Goal: Information Seeking & Learning: Learn about a topic

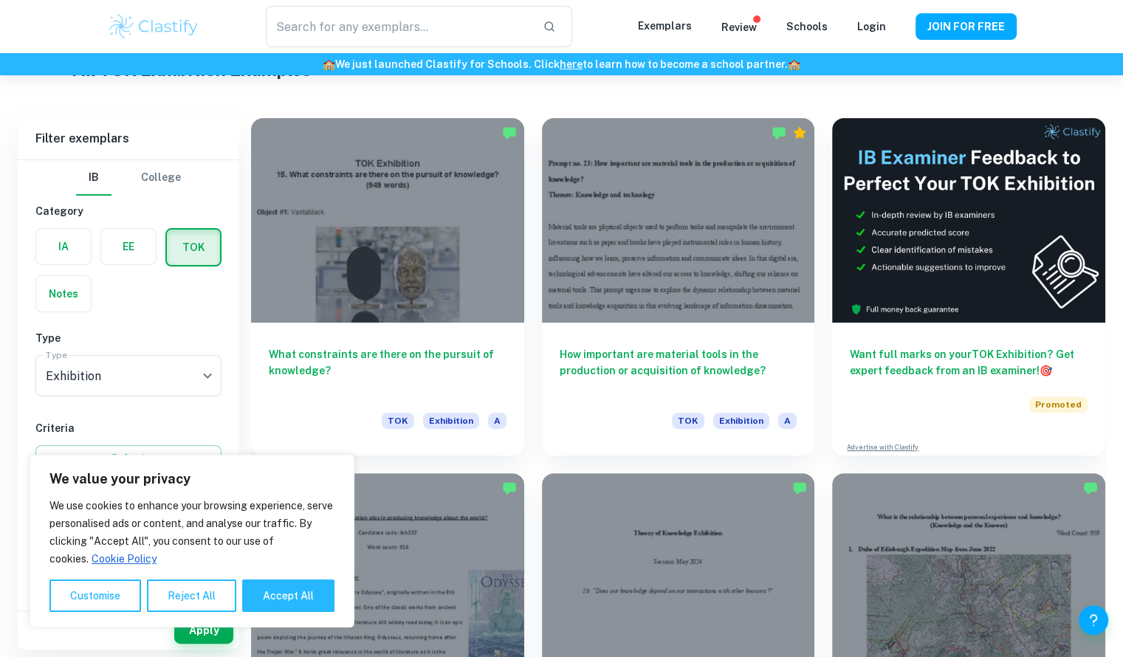
scroll to position [380, 0]
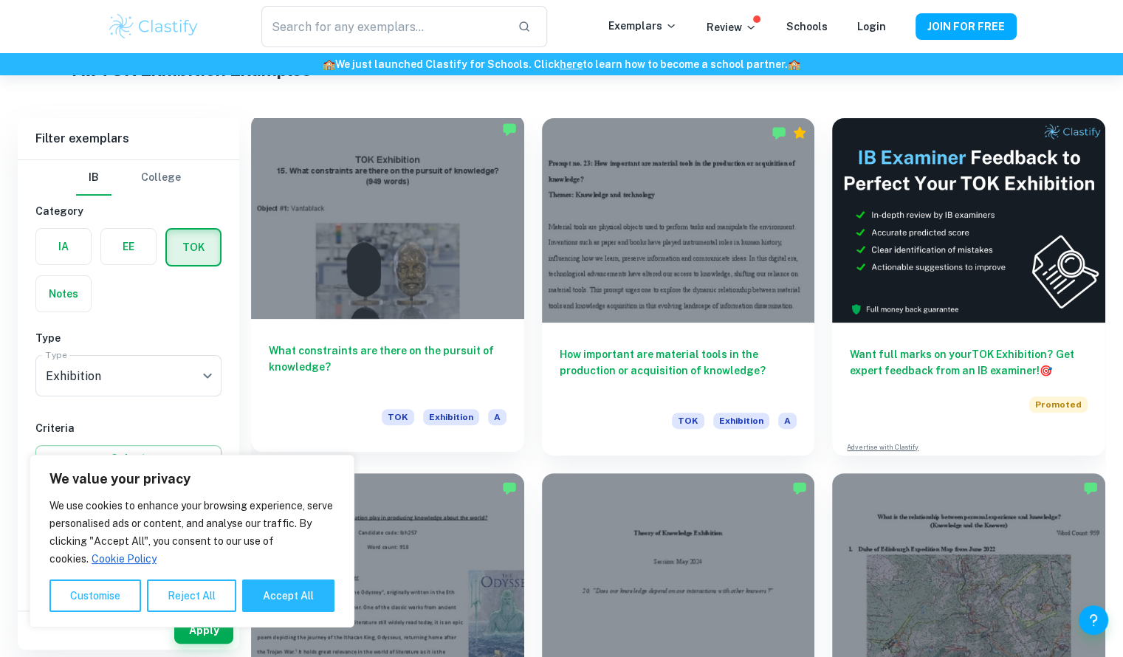
click at [366, 363] on h6 "What constraints are there on the pursuit of knowledge?" at bounding box center [388, 367] width 238 height 49
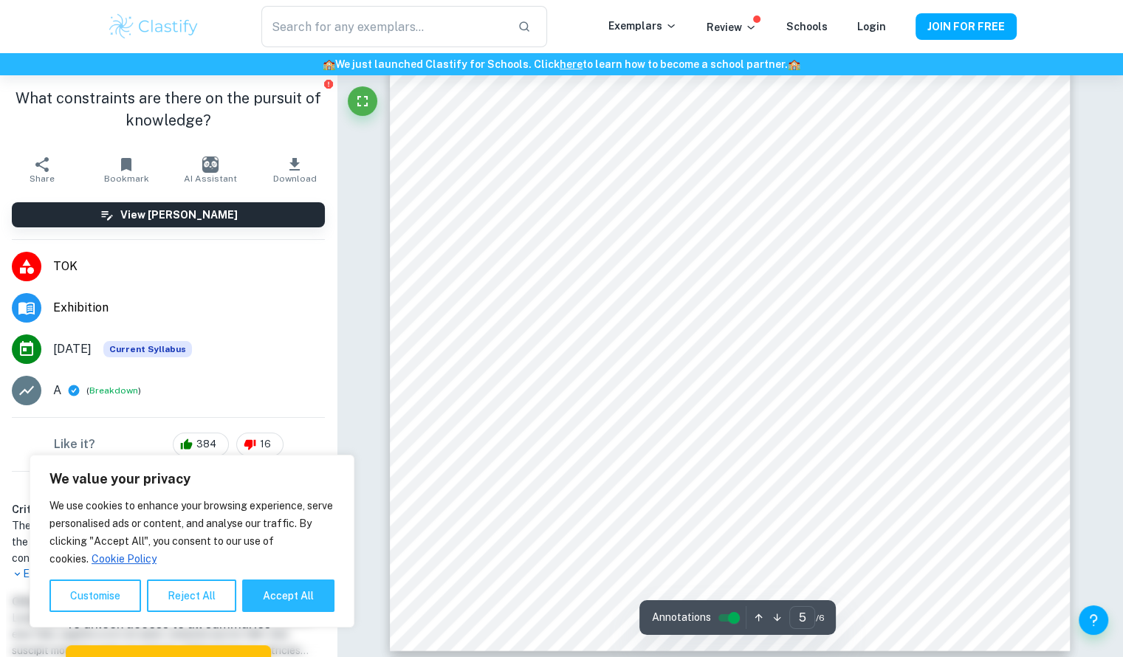
scroll to position [4091, 0]
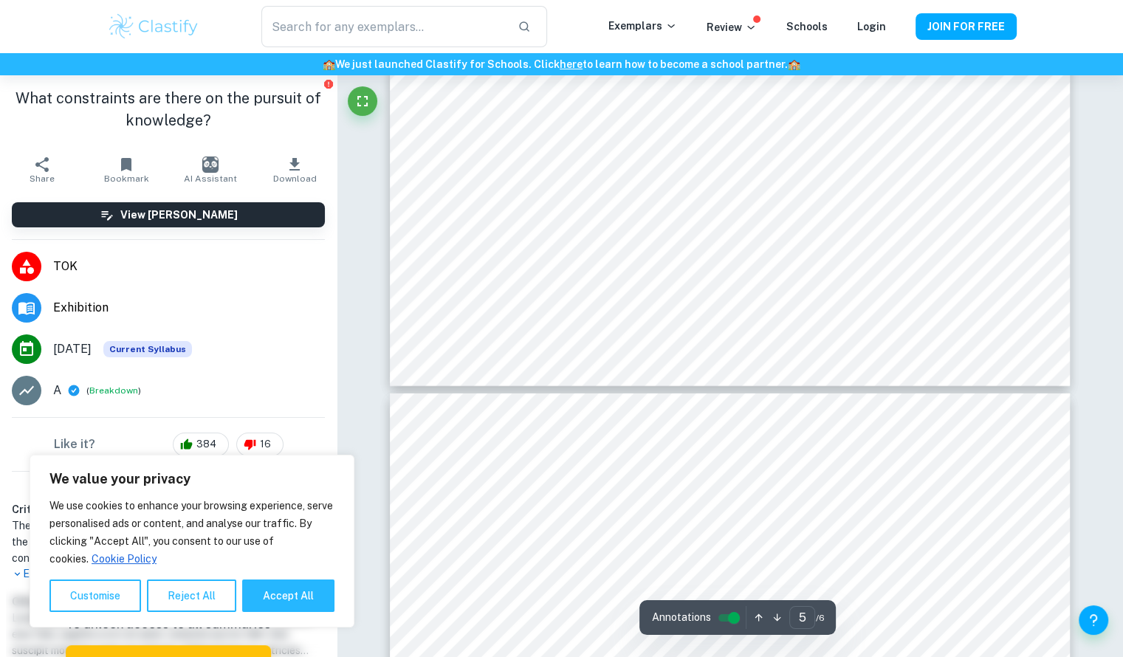
type input "6"
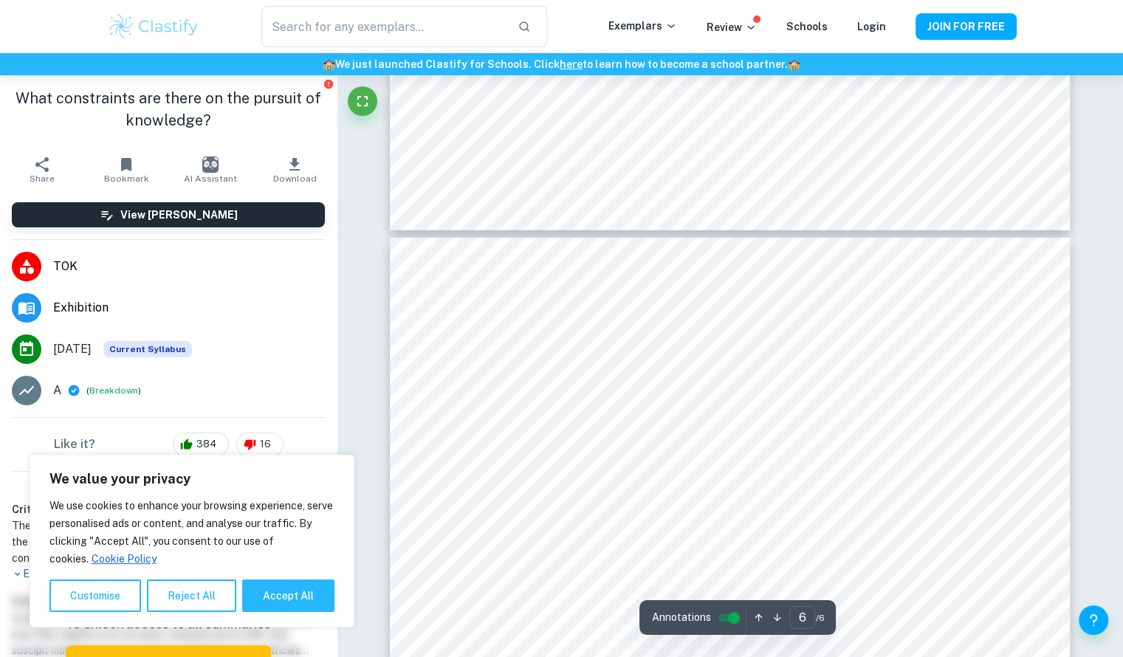
scroll to position [4516, 0]
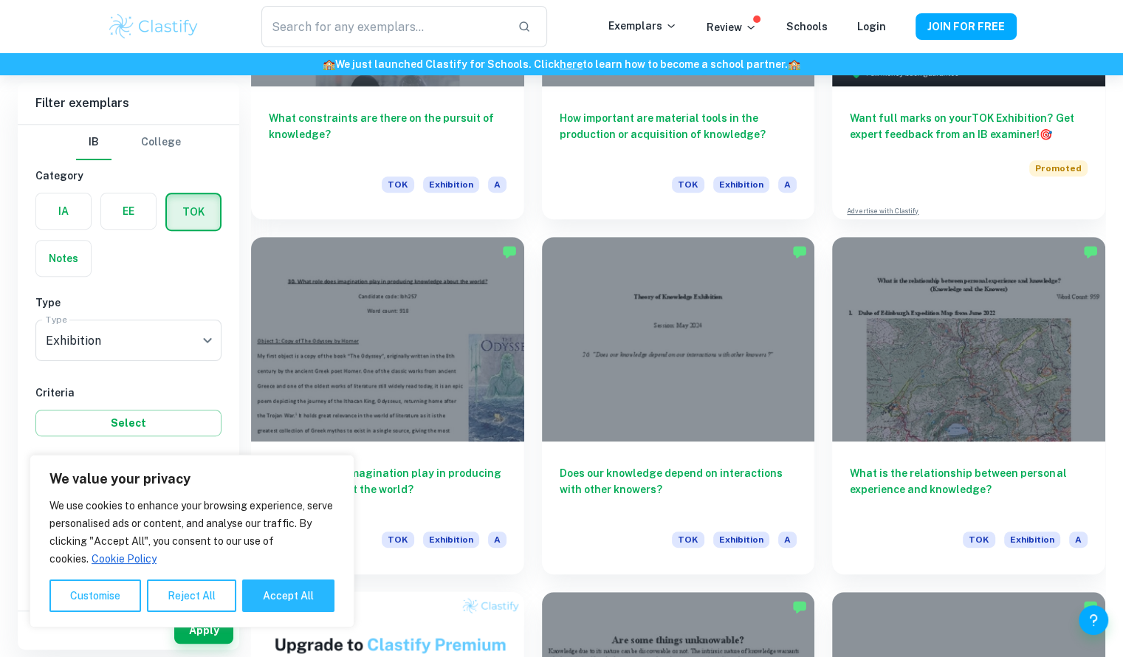
scroll to position [614, 0]
